Goal: Transaction & Acquisition: Purchase product/service

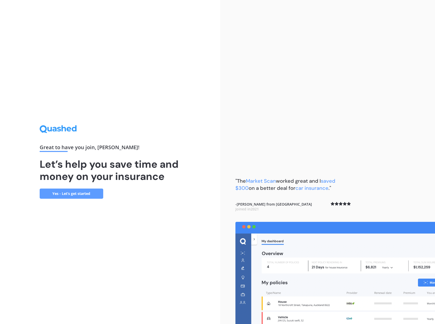
click at [96, 192] on link "Yes - Let’s get started" at bounding box center [72, 194] width 64 height 10
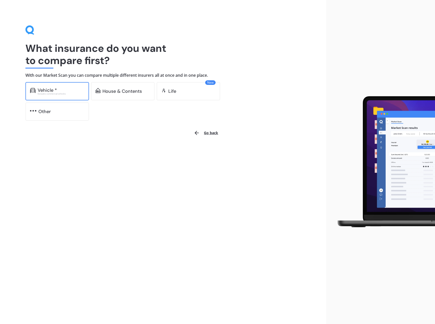
click at [69, 93] on div "Excludes commercial vehicles" at bounding box center [61, 94] width 47 height 2
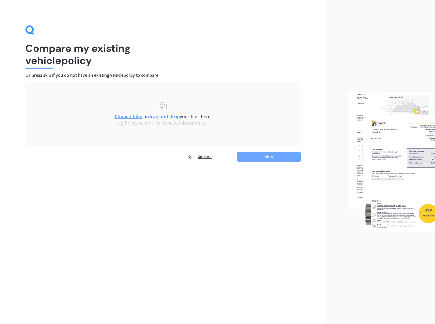
click at [253, 155] on button "Skip" at bounding box center [269, 157] width 64 height 10
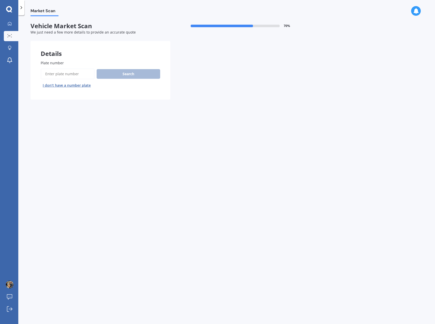
click at [89, 78] on input "Plate number" at bounding box center [68, 74] width 54 height 11
type input "EEH493"
click at [0, 0] on button "Next" at bounding box center [0, 0] width 0 height 0
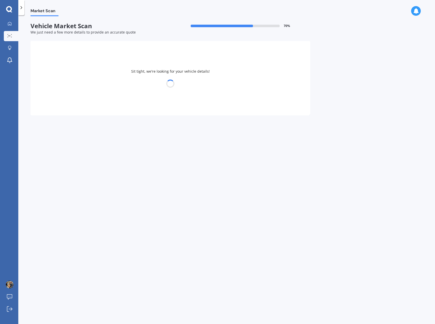
select select "FORD"
select select "RANGER"
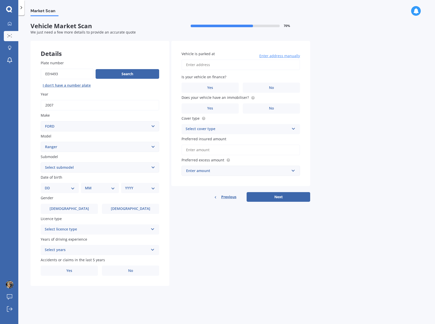
click at [75, 165] on select "Select submodel 4X2 3.2 Litre Turbo Diesel 4X2 XL 2.2 Litre Turbo Diesel 4X2 XL…" at bounding box center [100, 168] width 119 height 10
click at [41, 163] on select "Select submodel 4X2 3.2 Litre Turbo Diesel 4X2 XL 2.2 Litre Turbo Diesel 4X2 XL…" at bounding box center [100, 168] width 119 height 10
click at [77, 166] on select "Select submodel 4X2 3.2 Litre Turbo Diesel 4X2 XL 2.2 Litre Turbo Diesel 4X2 XL…" at bounding box center [100, 168] width 119 height 10
select select "XLT DOUBLE CAB W/S 3"
click at [41, 163] on select "Select submodel 4X2 3.2 Litre Turbo Diesel 4X2 XL 2.2 Litre Turbo Diesel 4X2 XL…" at bounding box center [100, 168] width 119 height 10
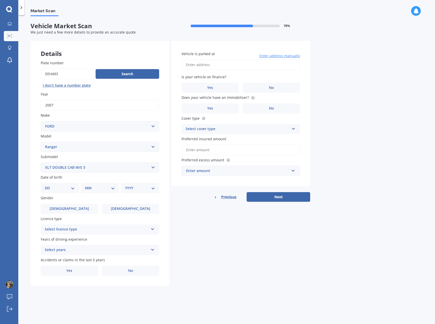
click at [200, 258] on div "Details Plate number Search I don’t have a number plate Year 2007 Make Select m…" at bounding box center [171, 163] width 280 height 245
click at [66, 188] on select "DD 01 02 03 04 05 06 07 08 09 10 11 12 13 14 15 16 17 18 19 20 21 22 23 24 25 2…" at bounding box center [60, 188] width 30 height 6
select select "26"
click at [49, 185] on select "DD 01 02 03 04 05 06 07 08 09 10 11 12 13 14 15 16 17 18 19 20 21 22 23 24 25 2…" at bounding box center [60, 188] width 30 height 6
click at [97, 188] on select "MM 01 02 03 04 05 06 07 08 09 10 11 12" at bounding box center [101, 188] width 28 height 6
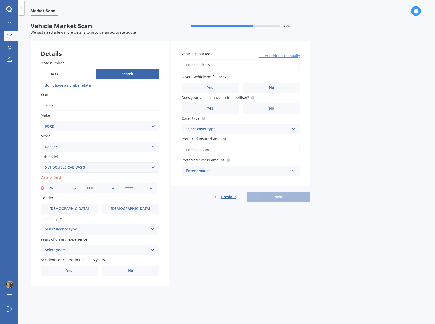
select select "05"
click at [87, 185] on select "MM 01 02 03 04 05 06 07 08 09 10 11 12" at bounding box center [101, 188] width 28 height 6
click at [130, 187] on select "YYYY 2025 2024 2023 2022 2021 2020 2019 2018 2017 2016 2015 2014 2013 2012 2011…" at bounding box center [139, 188] width 28 height 6
select select "1998"
click at [125, 185] on select "YYYY 2025 2024 2023 2022 2021 2020 2019 2018 2017 2016 2015 2014 2013 2012 2011…" at bounding box center [139, 188] width 28 height 6
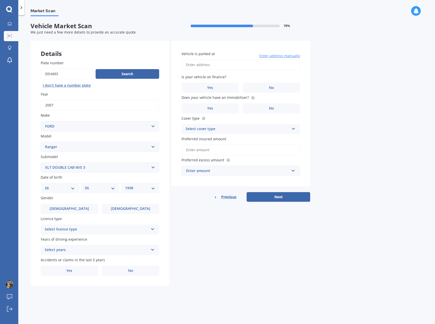
click at [205, 234] on div "Details Plate number Search I don’t have a number plate Year 2007 Make Select m…" at bounding box center [171, 163] width 280 height 245
click at [80, 208] on label "Male" at bounding box center [69, 209] width 57 height 10
click at [0, 0] on input "Male" at bounding box center [0, 0] width 0 height 0
click at [100, 227] on div "Select licence type" at bounding box center [97, 230] width 104 height 6
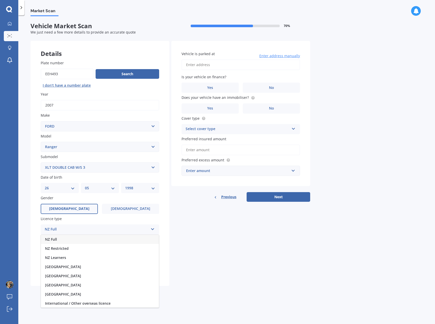
click at [102, 240] on div "NZ Full" at bounding box center [100, 239] width 118 height 9
click at [95, 252] on div "Select years" at bounding box center [97, 250] width 104 height 6
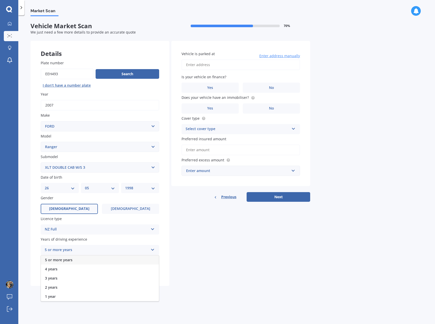
click at [91, 262] on div "5 or more years" at bounding box center [100, 260] width 118 height 9
click at [126, 275] on label "No" at bounding box center [130, 271] width 57 height 10
click at [0, 0] on input "No" at bounding box center [0, 0] width 0 height 0
click at [131, 270] on span "No" at bounding box center [130, 271] width 5 height 4
click at [0, 0] on input "No" at bounding box center [0, 0] width 0 height 0
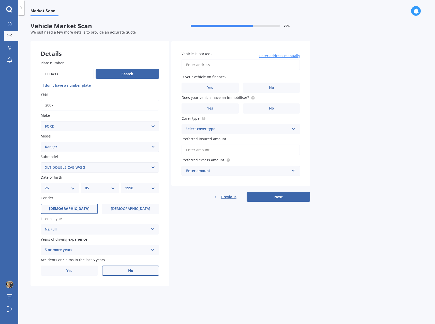
click at [221, 67] on input "Vehicle is parked at" at bounding box center [241, 65] width 119 height 11
type input "240A Te Moana Road, Waikanae 5036"
click at [261, 86] on label "No" at bounding box center [271, 88] width 57 height 10
click at [0, 0] on input "No" at bounding box center [0, 0] width 0 height 0
click at [230, 106] on label "Yes" at bounding box center [210, 109] width 57 height 10
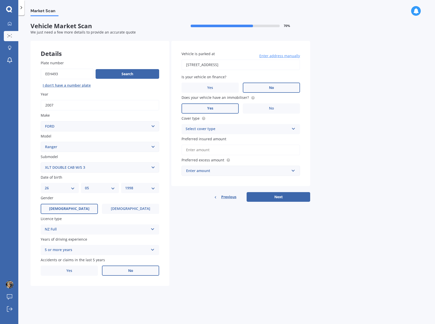
click at [0, 0] on input "Yes" at bounding box center [0, 0] width 0 height 0
click at [228, 127] on div "Select cover type" at bounding box center [238, 129] width 104 height 6
click at [221, 142] on div "Comprehensive" at bounding box center [241, 139] width 118 height 9
click at [221, 147] on input "Preferred insured amount" at bounding box center [241, 150] width 119 height 11
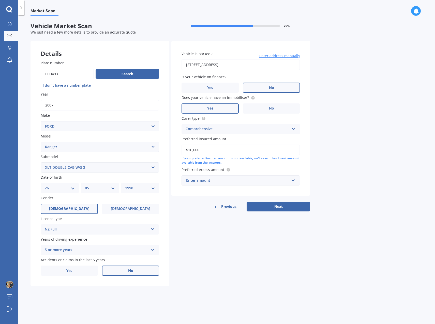
type input "$16,000"
click at [348, 163] on div "Market Scan Vehicle Market Scan 70 % We just need a few more details to provide…" at bounding box center [226, 170] width 417 height 309
click at [268, 180] on div "Enter amount" at bounding box center [237, 181] width 103 height 6
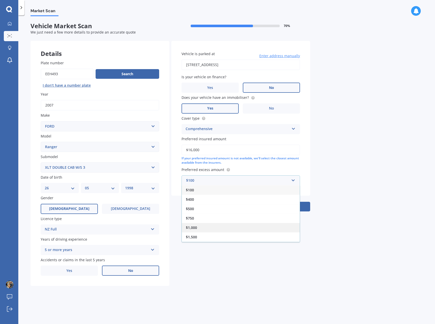
click at [232, 230] on div "$1,000" at bounding box center [241, 227] width 118 height 9
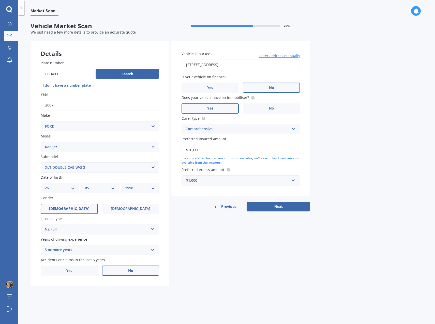
drag, startPoint x: 280, startPoint y: 201, endPoint x: 282, endPoint y: 212, distance: 11.0
click at [280, 202] on div "Vehicle is parked at 240A Te Moana Road, Waikanae 5036 Enter address manually I…" at bounding box center [240, 126] width 139 height 171
click at [282, 212] on div "Details Plate number Search I don’t have a number plate Year 2007 Make Select m…" at bounding box center [171, 163] width 280 height 245
click at [283, 207] on button "Next" at bounding box center [279, 207] width 64 height 10
select select "26"
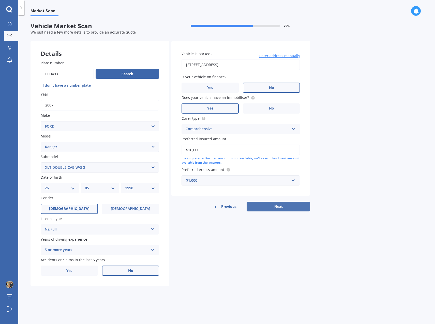
select select "05"
select select "1998"
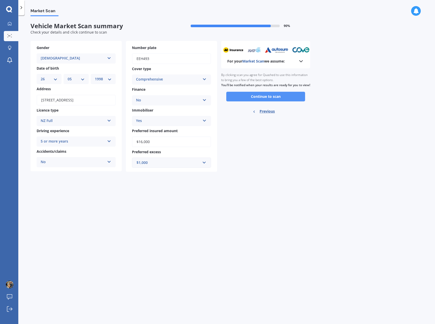
click at [241, 99] on button "Continue to scan" at bounding box center [265, 97] width 79 height 10
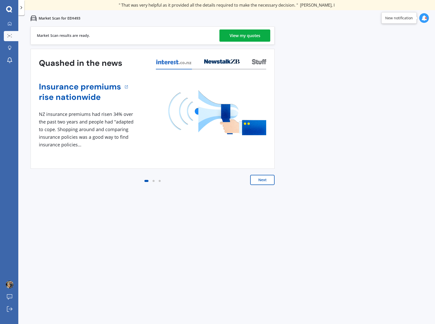
click at [222, 34] on link "View my quotes" at bounding box center [245, 36] width 51 height 12
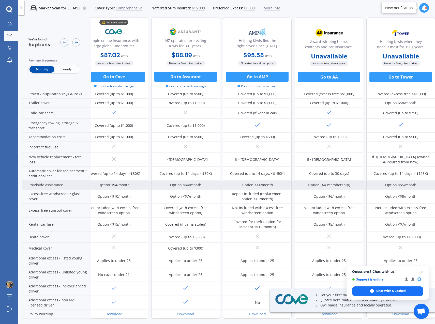
scroll to position [86, 14]
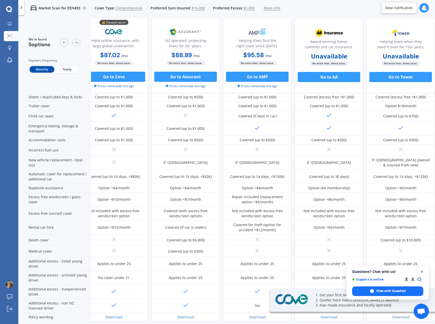
click at [421, 270] on span "Open chat" at bounding box center [422, 272] width 6 height 6
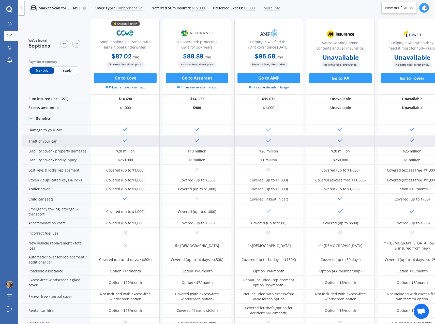
scroll to position [0, 0]
